Goal: Transaction & Acquisition: Purchase product/service

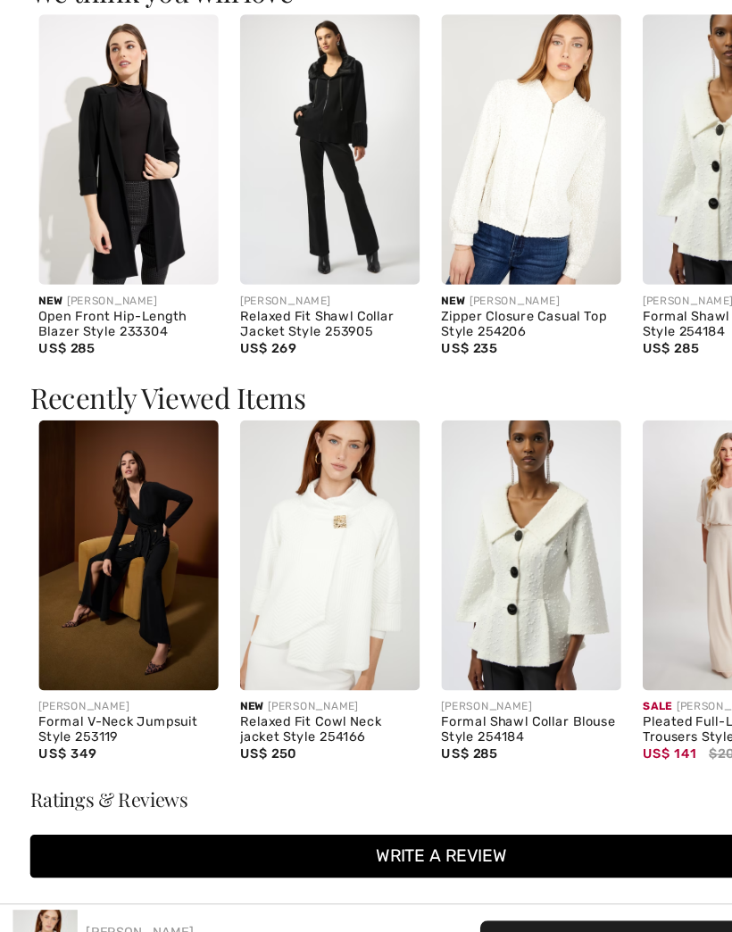
scroll to position [1350, 0]
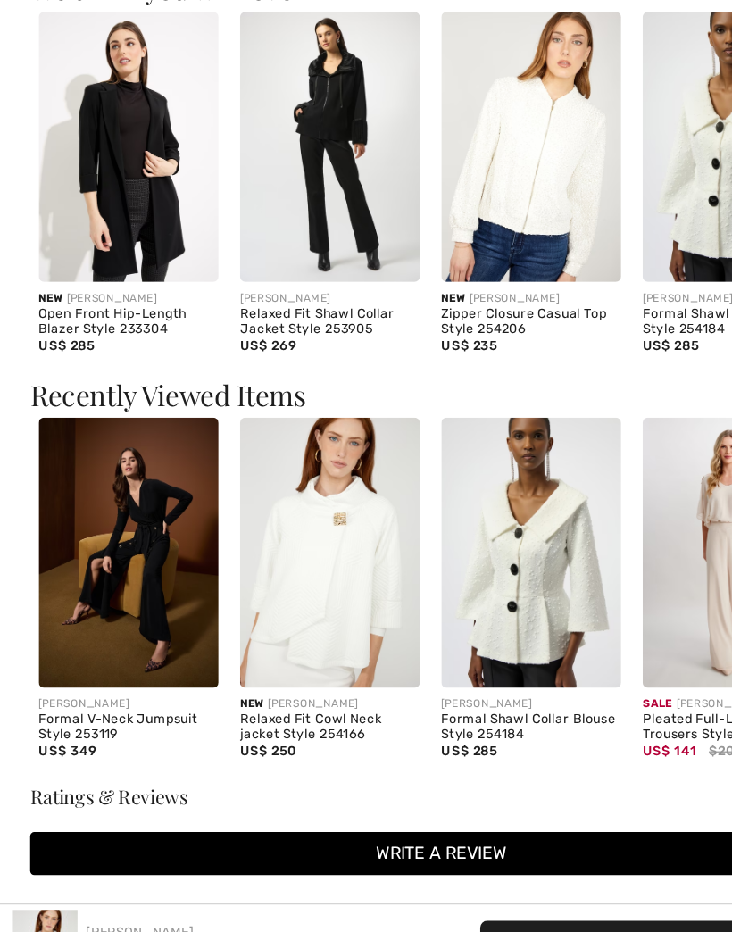
click at [110, 462] on img at bounding box center [106, 552] width 149 height 224
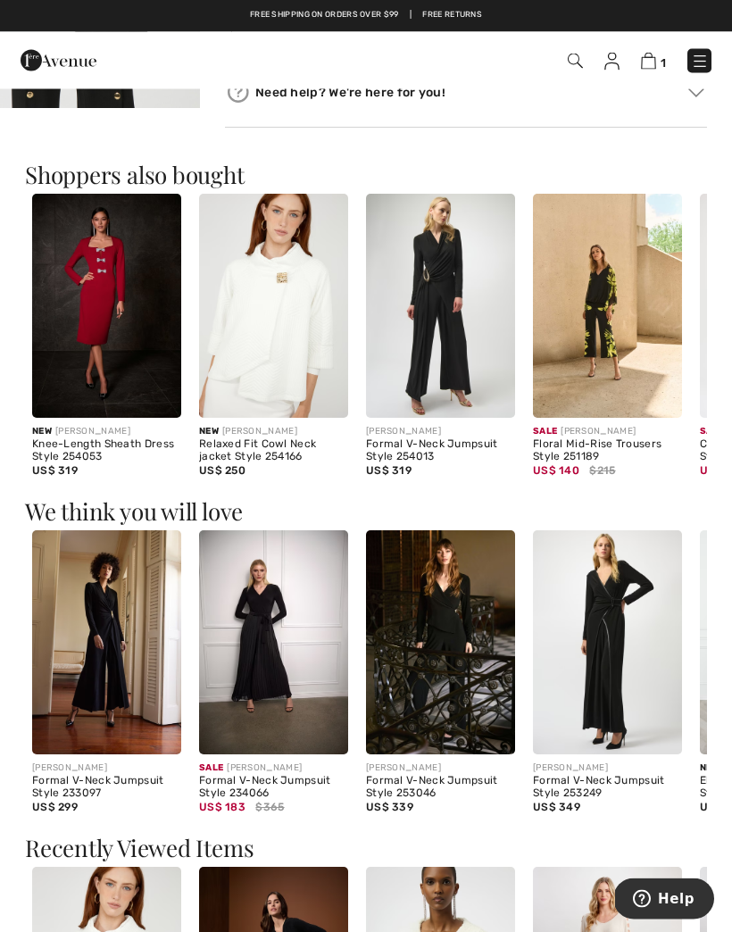
click at [599, 694] on img at bounding box center [607, 643] width 149 height 224
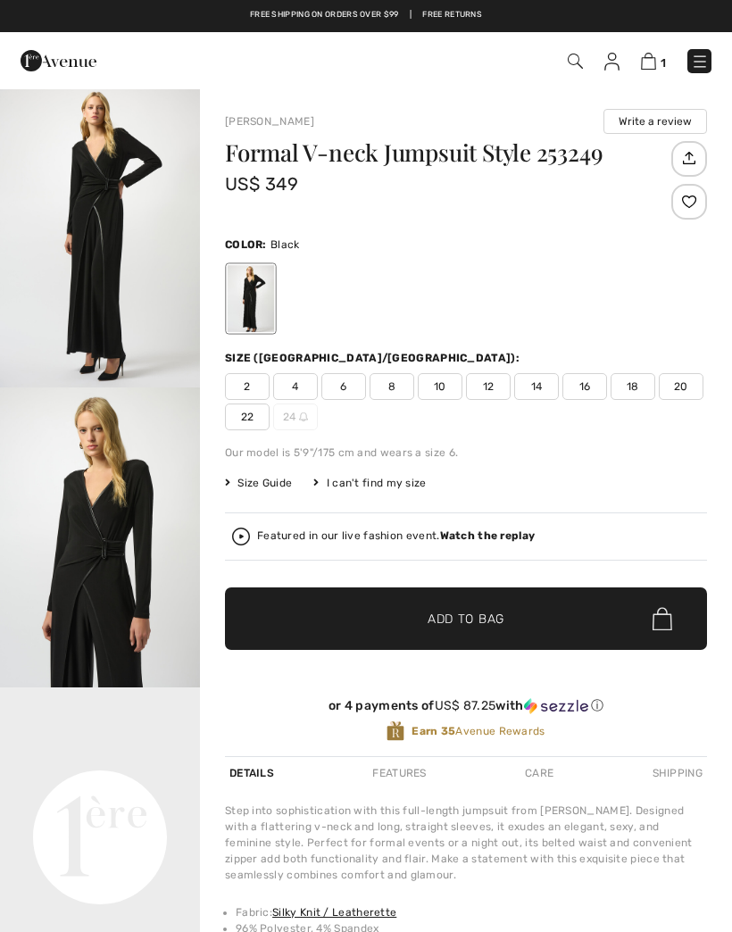
checkbox input "true"
click at [642, 73] on div "1 Checkout" at bounding box center [515, 61] width 419 height 37
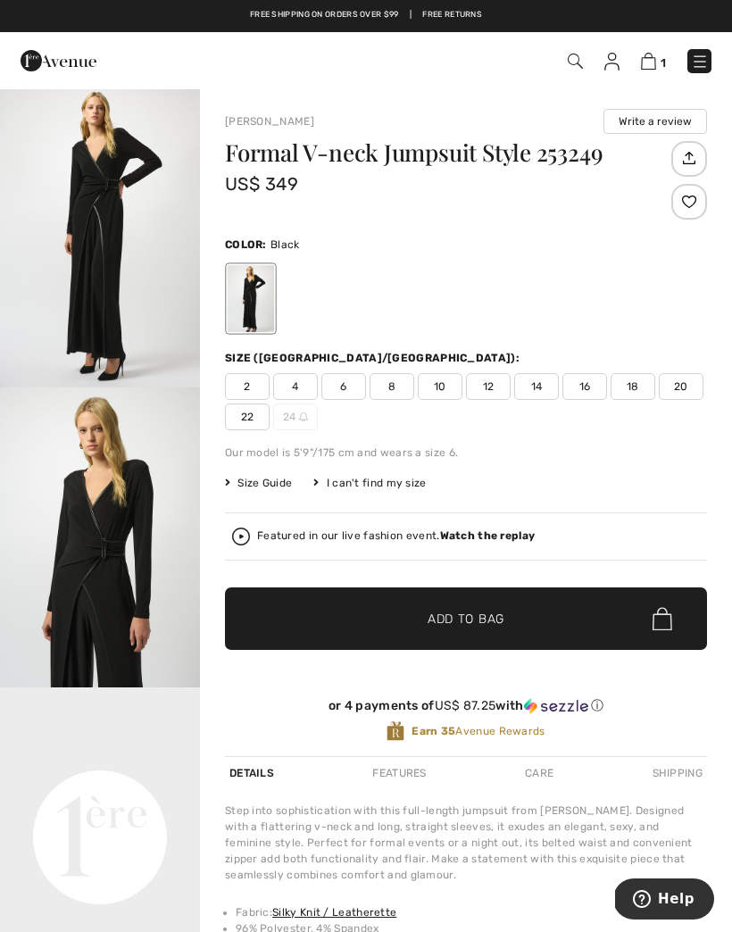
click at [652, 67] on img at bounding box center [648, 61] width 15 height 17
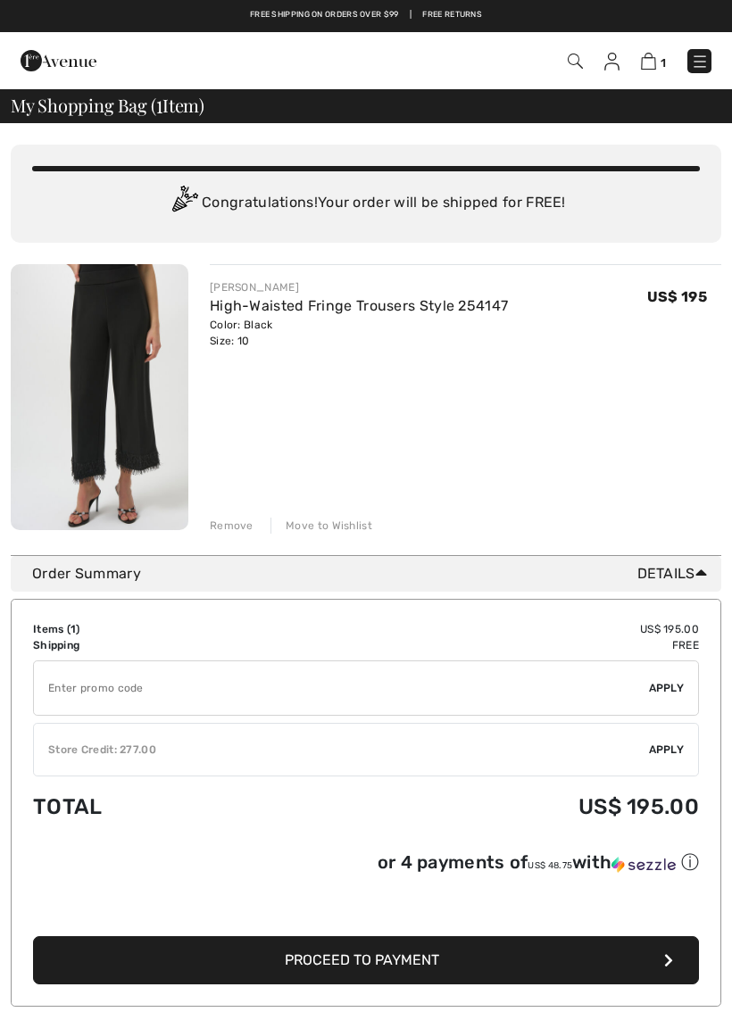
click at [648, 56] on img at bounding box center [648, 61] width 15 height 17
click at [561, 64] on span "1" at bounding box center [516, 61] width 392 height 24
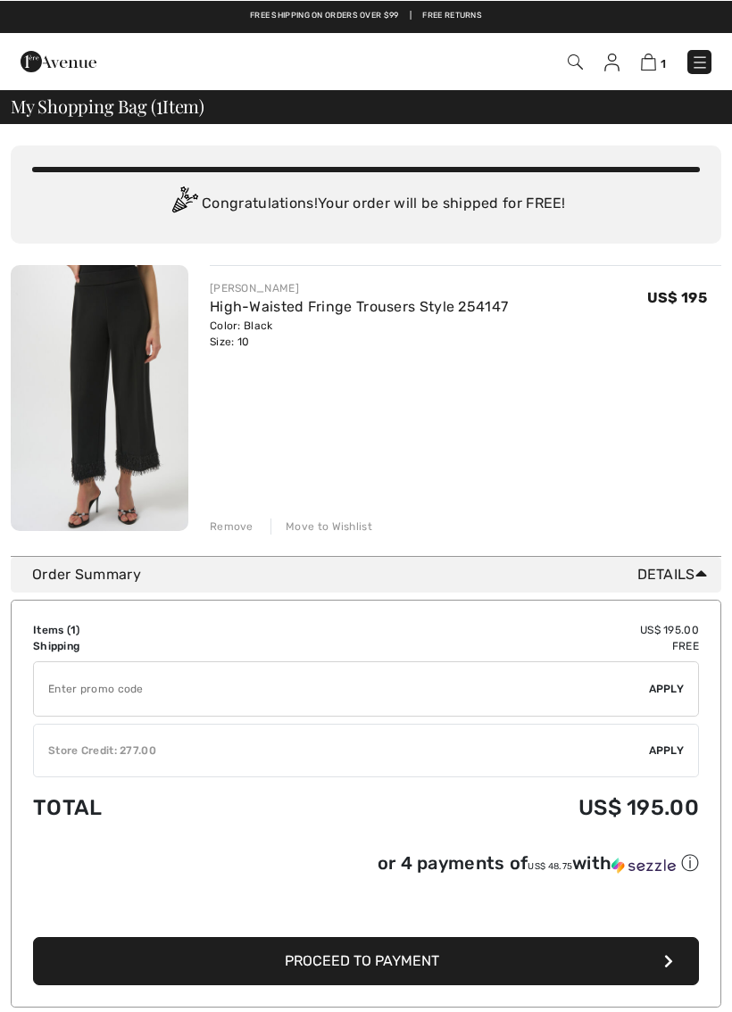
click at [678, 56] on span "1" at bounding box center [516, 61] width 392 height 24
click at [693, 67] on img at bounding box center [700, 62] width 18 height 18
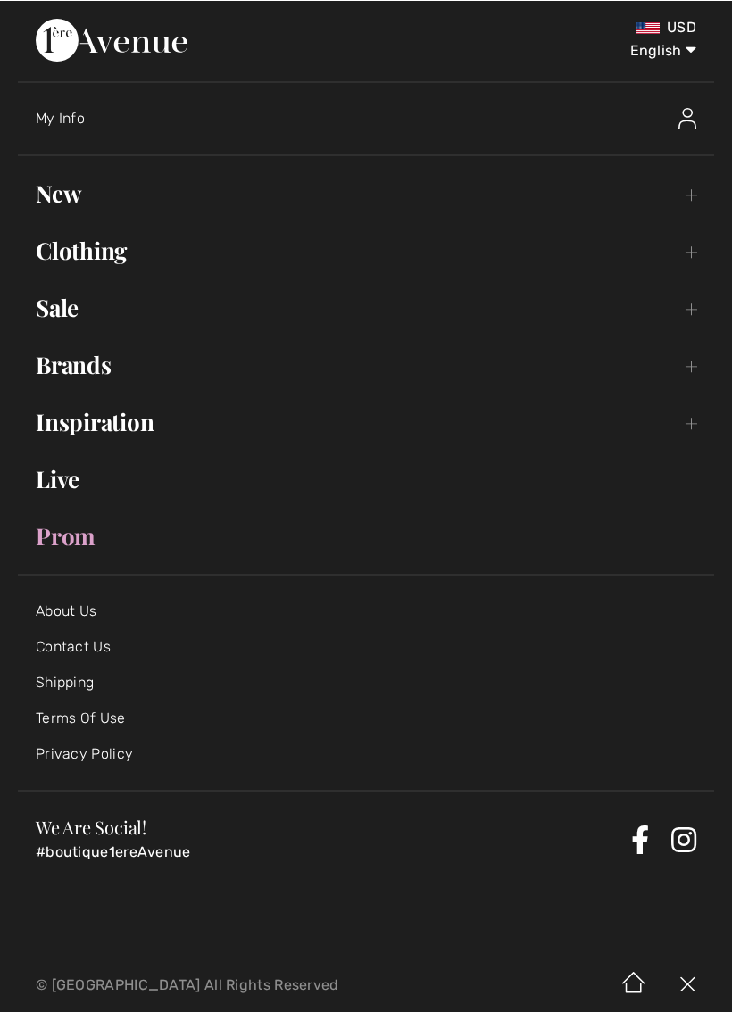
click at [122, 255] on link "Clothing Toggle submenu" at bounding box center [366, 249] width 696 height 39
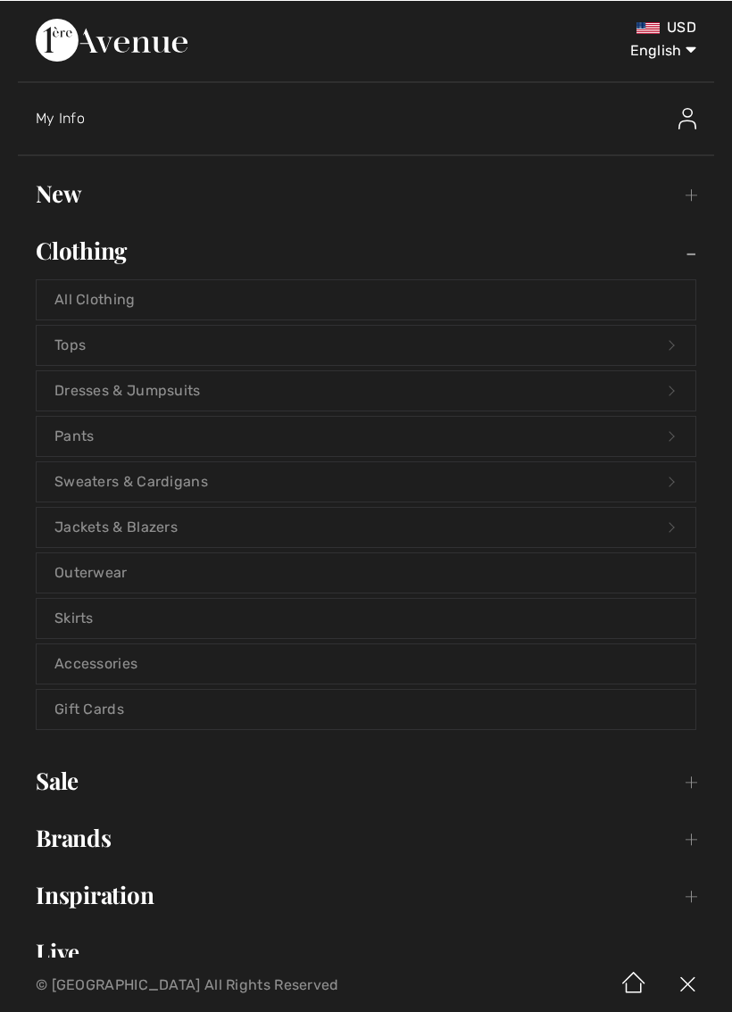
click at [120, 526] on link "Jackets & Blazers Open submenu" at bounding box center [366, 526] width 659 height 39
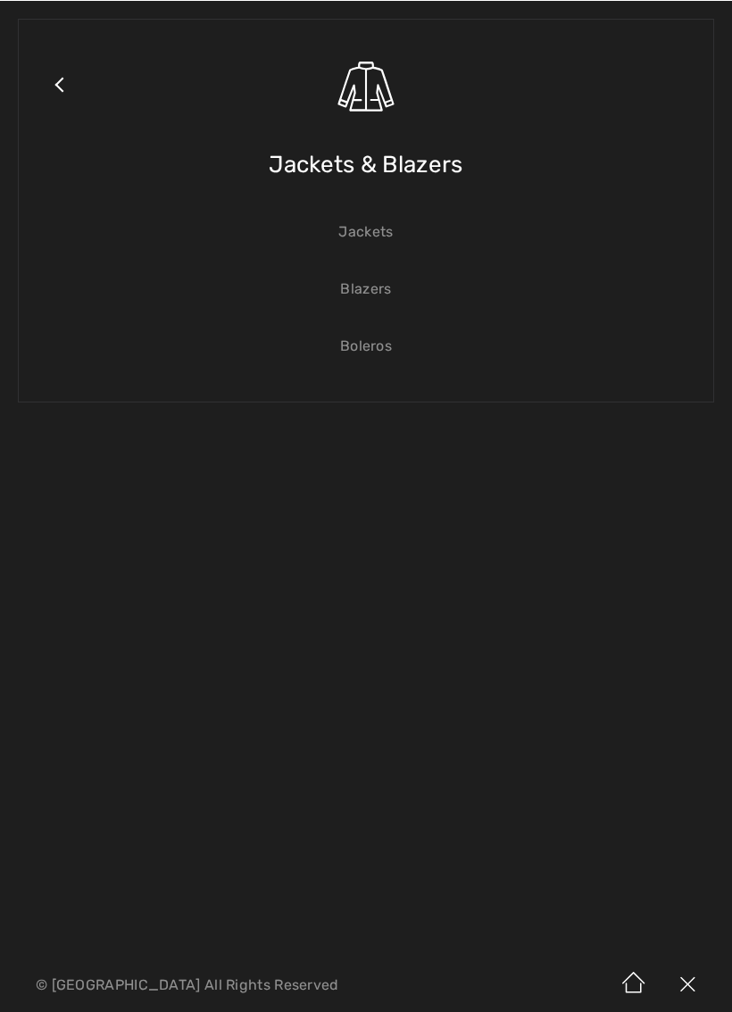
click at [364, 231] on link "Jackets" at bounding box center [366, 231] width 659 height 39
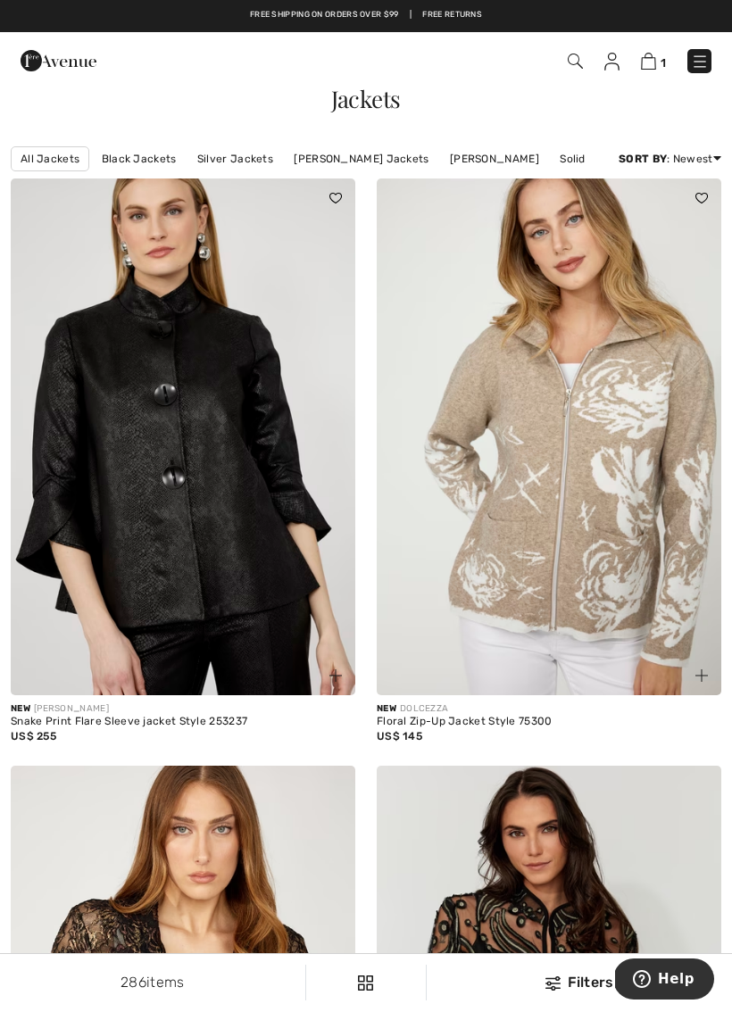
click at [561, 59] on span "1" at bounding box center [516, 61] width 392 height 24
click at [557, 71] on span "1" at bounding box center [516, 61] width 392 height 24
click at [568, 69] on img at bounding box center [575, 61] width 15 height 15
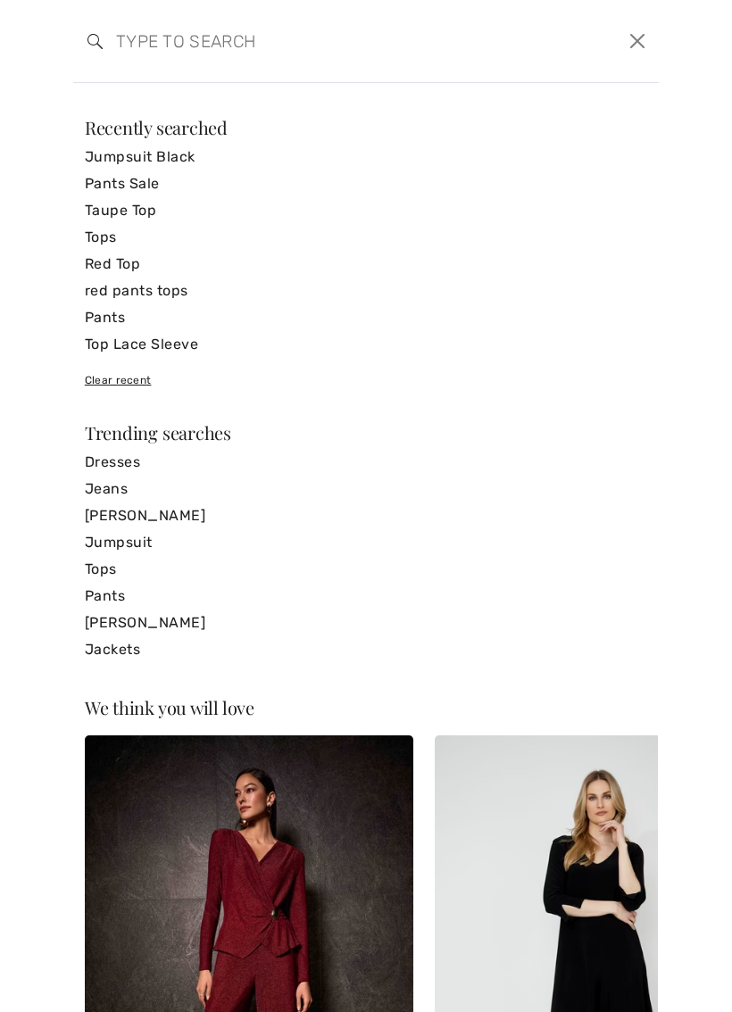
click at [137, 34] on input "search" at bounding box center [304, 41] width 402 height 54
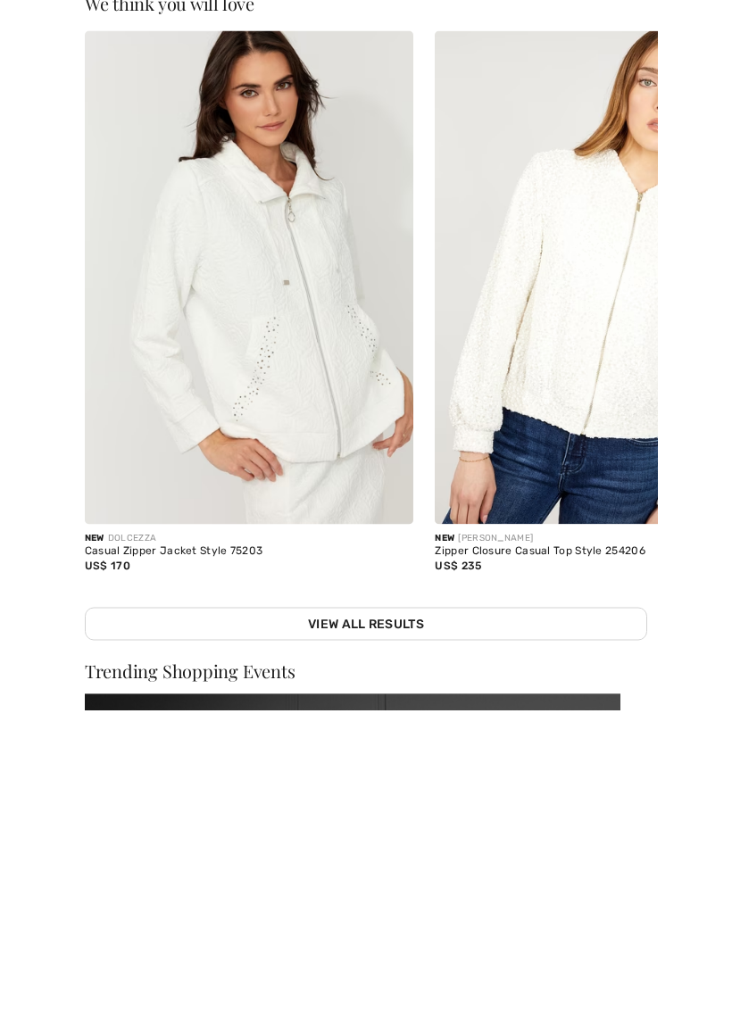
scroll to position [1532, 0]
type input "White jacket"
click at [394, 909] on link "View All Results" at bounding box center [366, 925] width 562 height 33
click at [395, 610] on img at bounding box center [249, 579] width 329 height 494
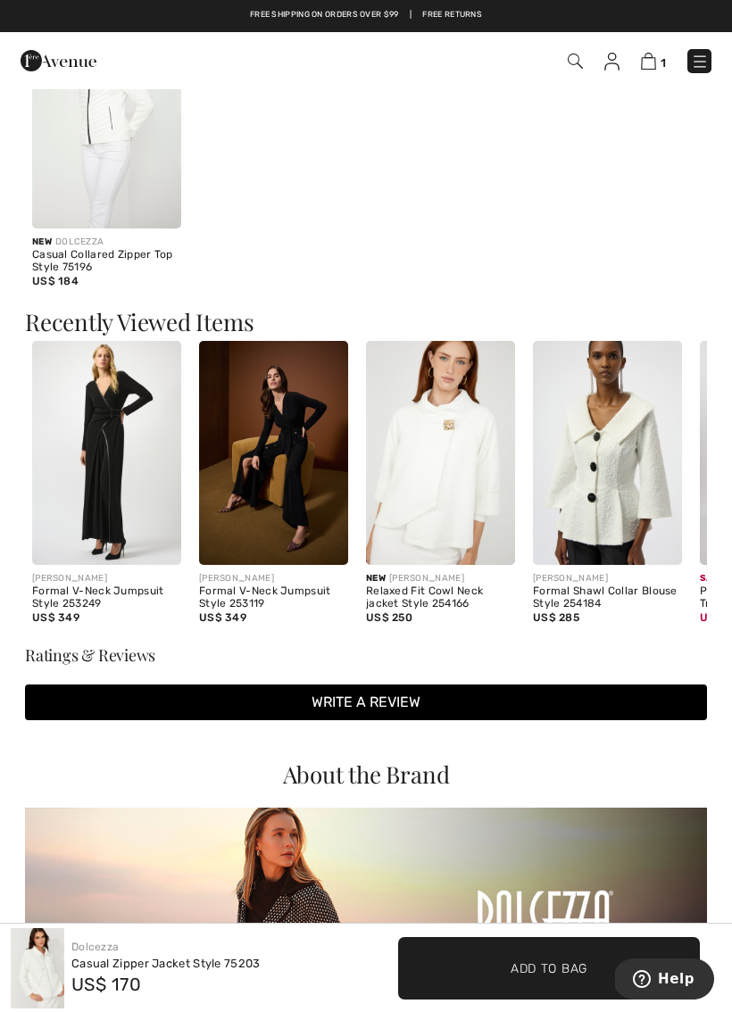
scroll to position [1412, 0]
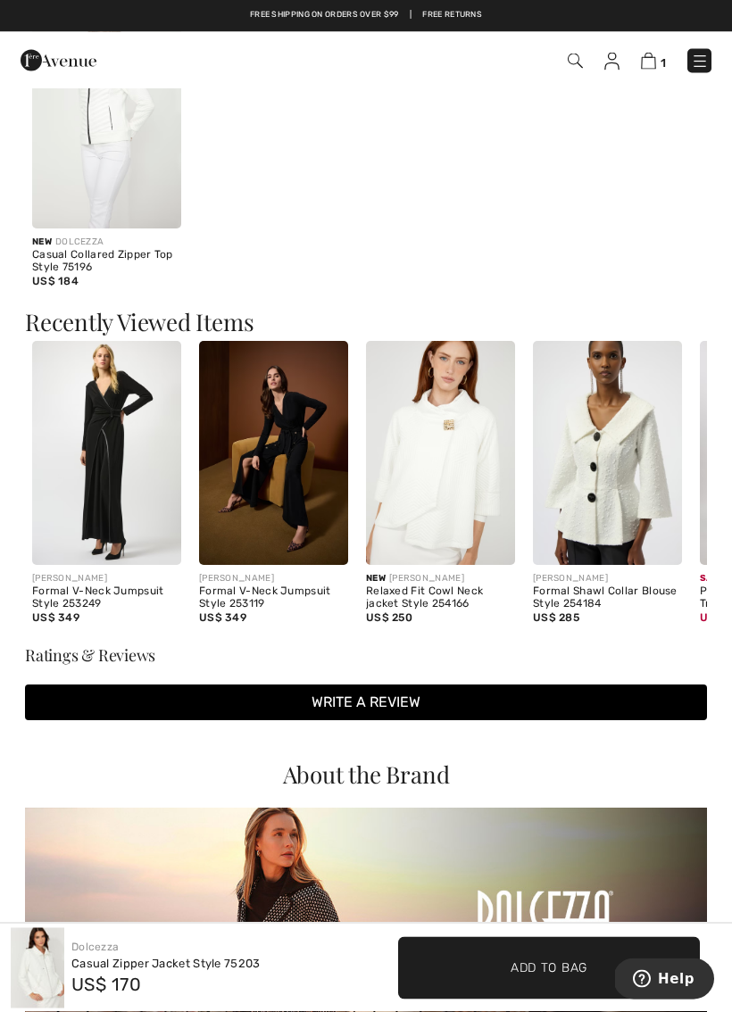
click at [432, 500] on img at bounding box center [440, 454] width 149 height 224
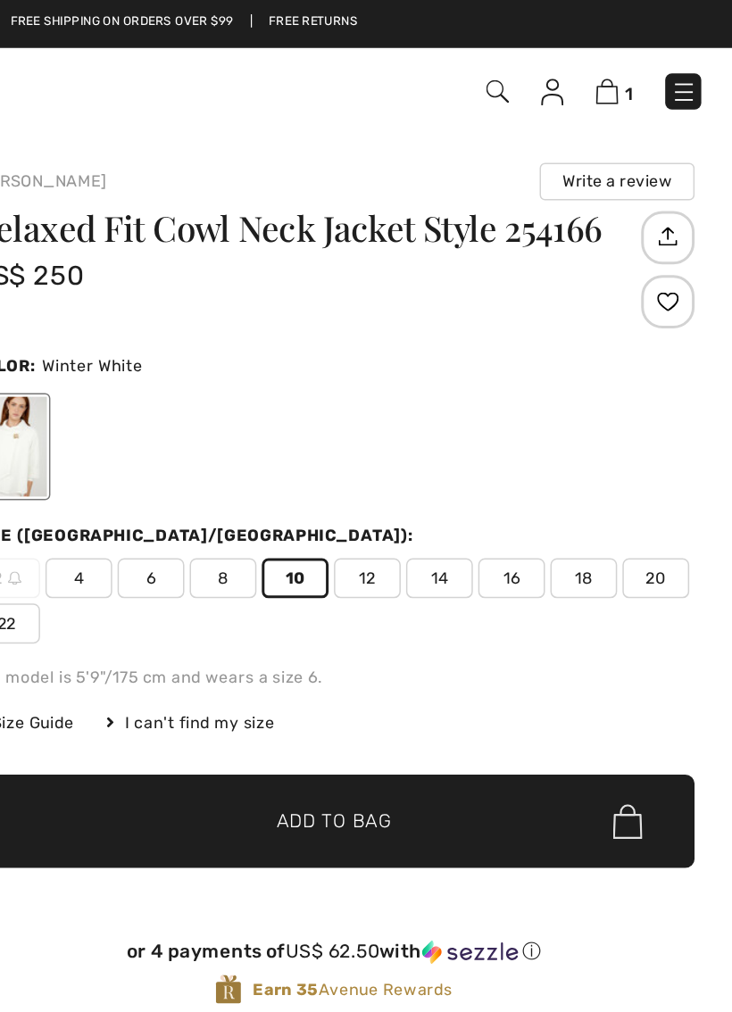
click at [428, 543] on span "Add to Bag" at bounding box center [466, 549] width 77 height 19
